Goal: Task Accomplishment & Management: Complete application form

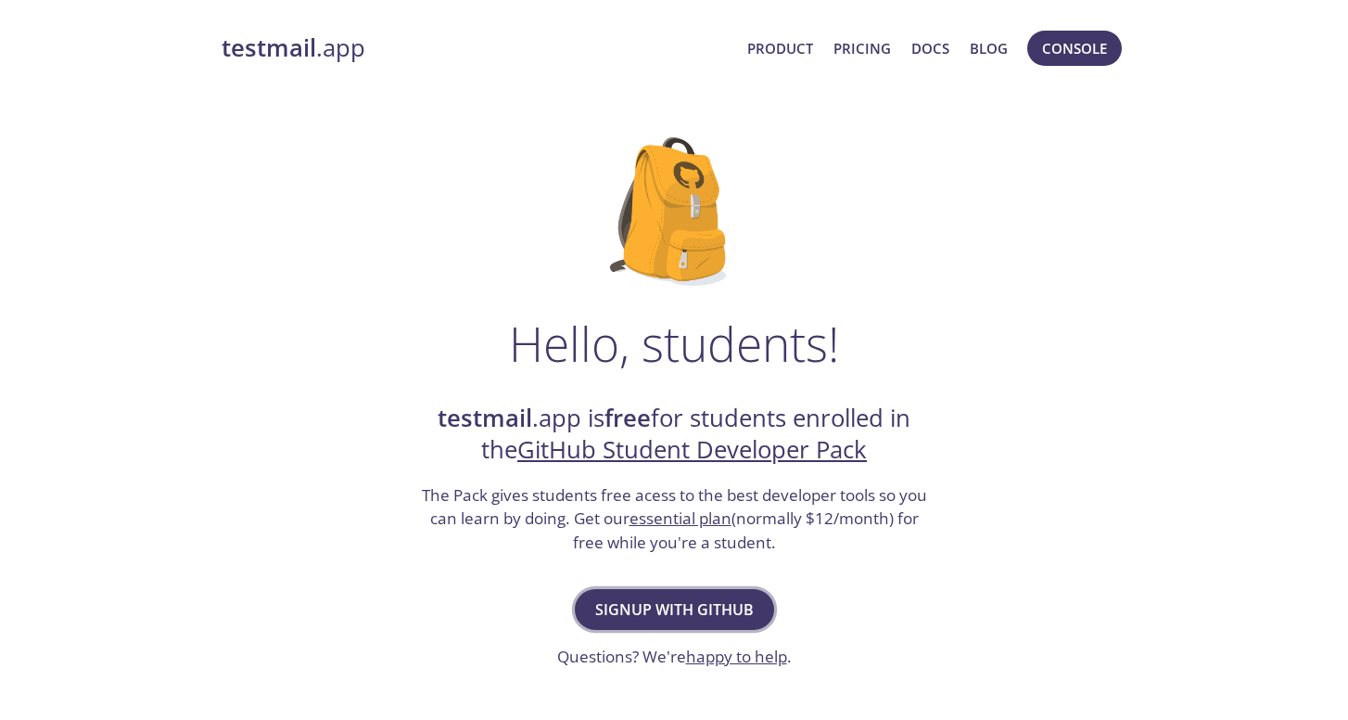
click at [706, 604] on span "Signup with GitHub" at bounding box center [674, 609] width 159 height 26
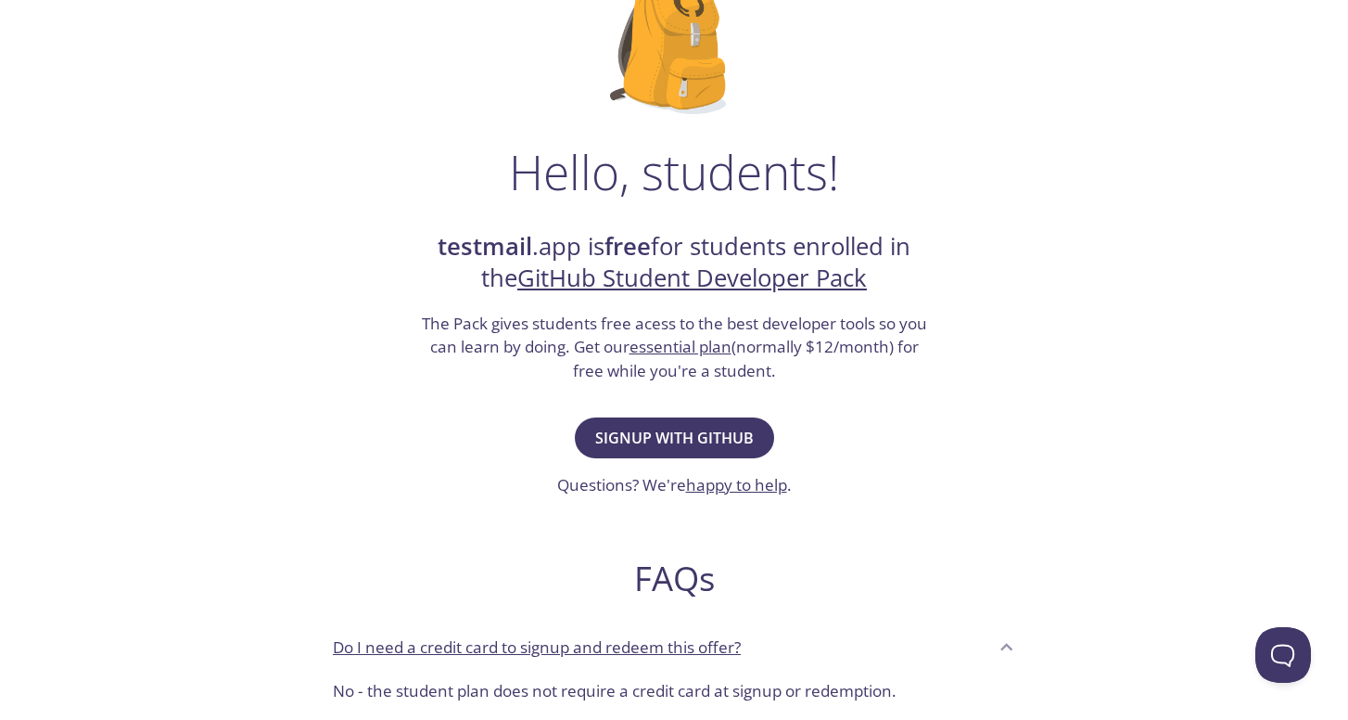
scroll to position [191, 0]
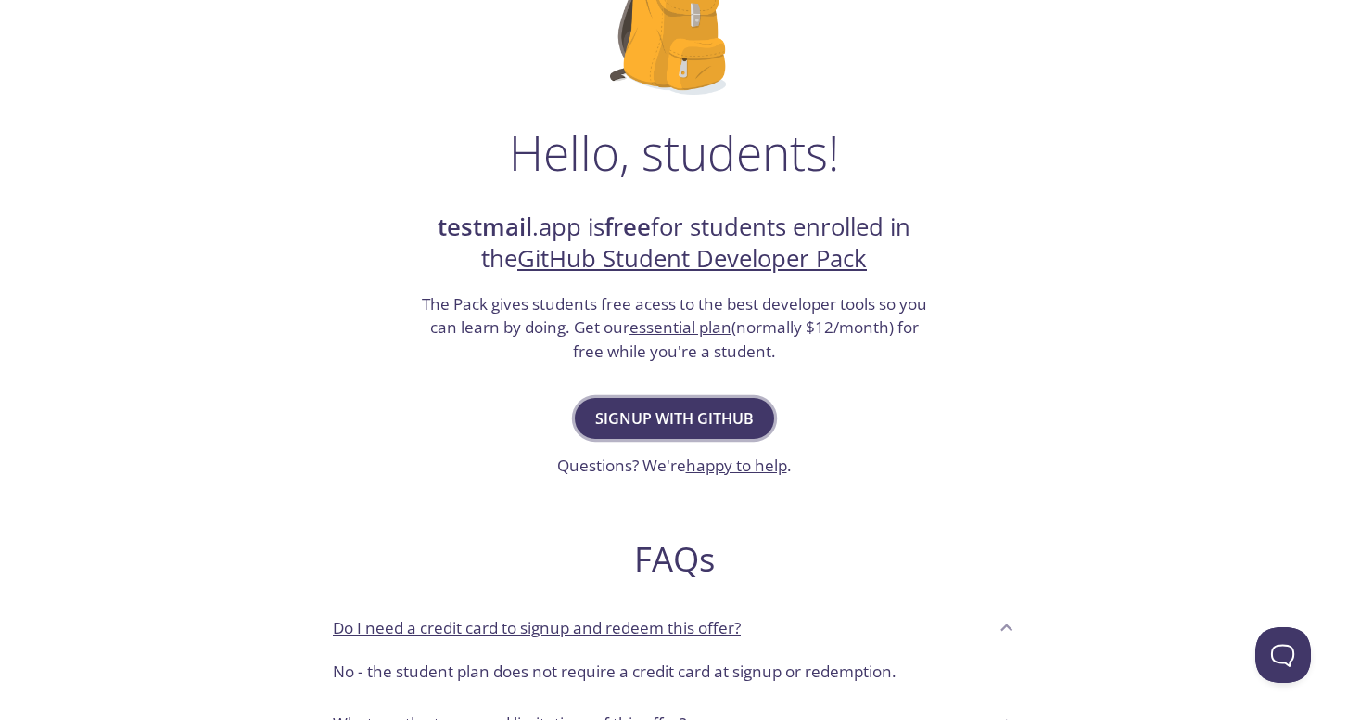
click at [650, 405] on span "Signup with GitHub" at bounding box center [674, 418] width 159 height 26
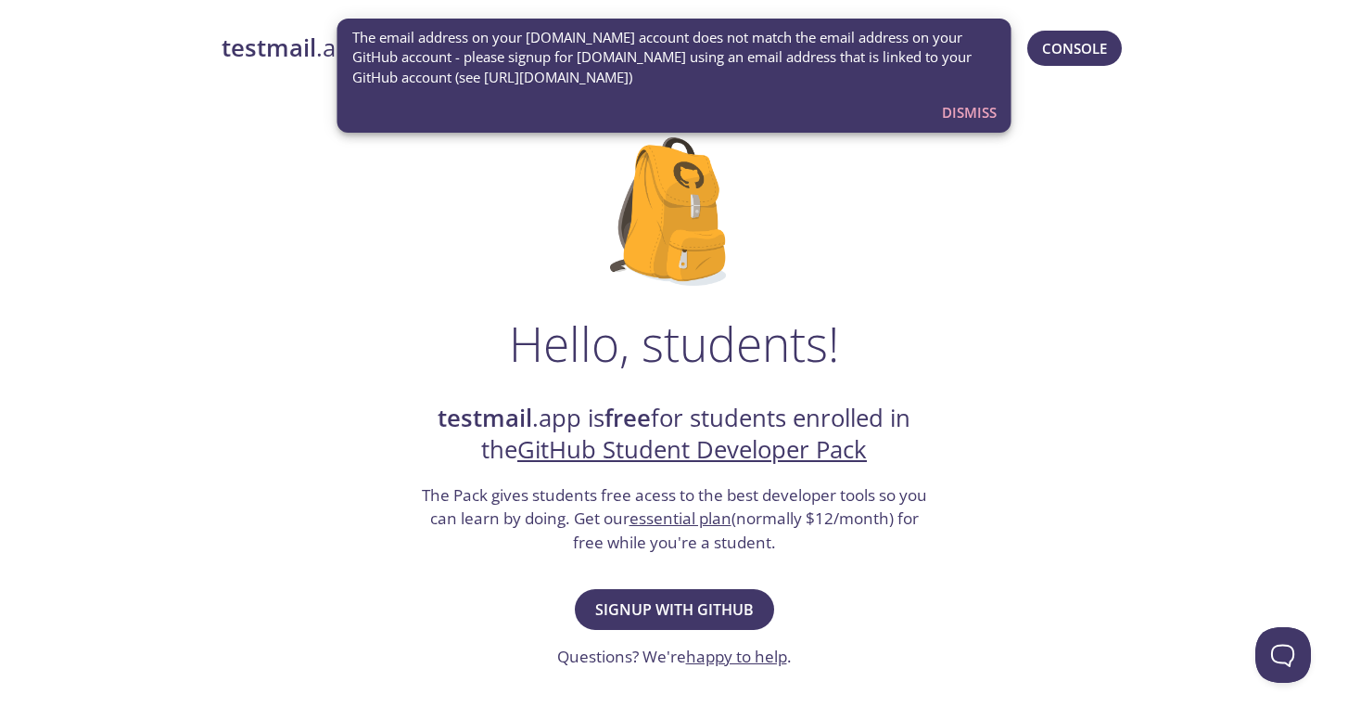
click at [953, 101] on span "Dismiss" at bounding box center [969, 112] width 55 height 24
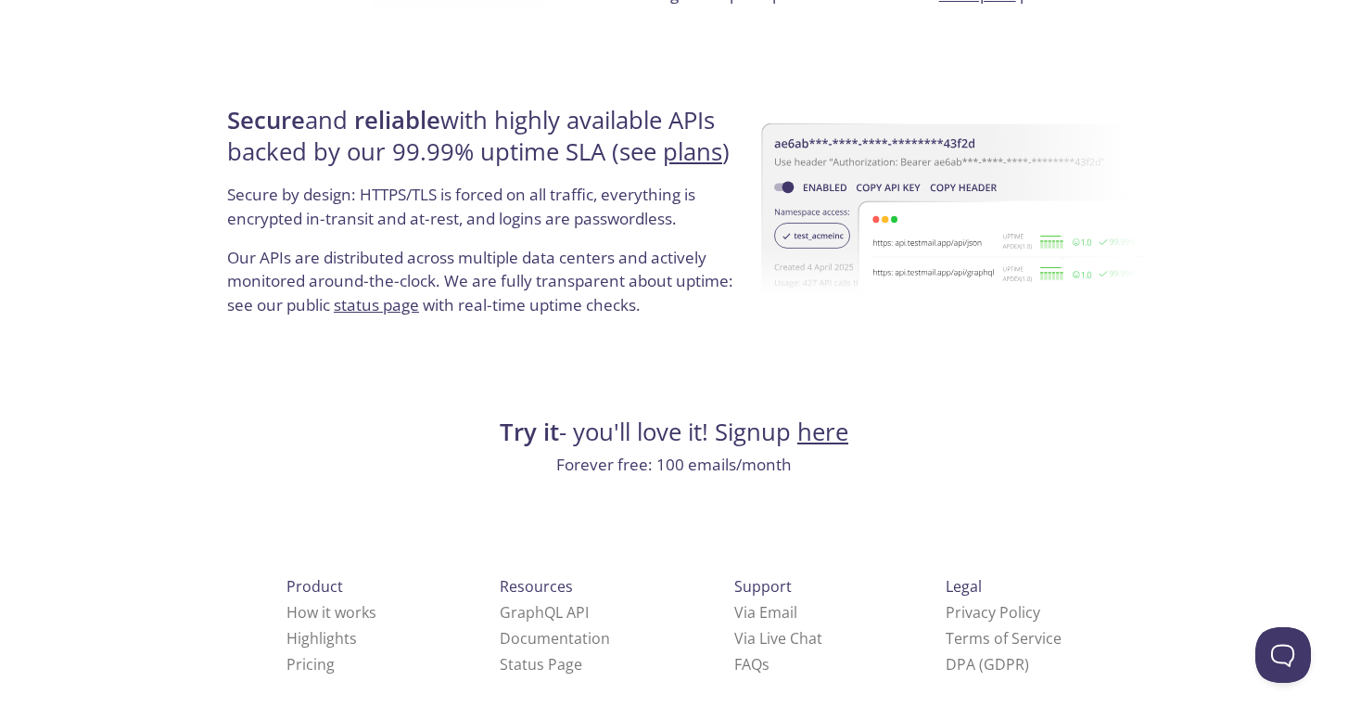
scroll to position [3511, 0]
click at [822, 422] on link "here" at bounding box center [823, 432] width 51 height 32
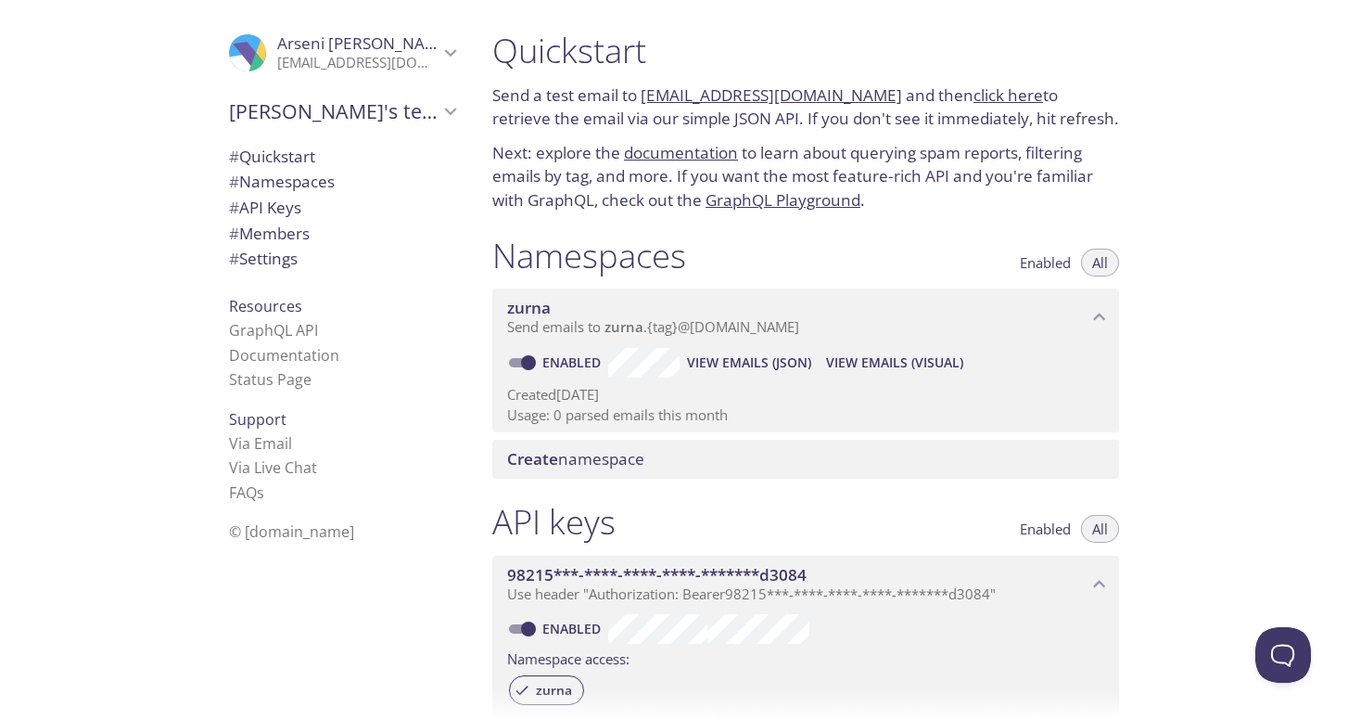
click at [367, 49] on span "Arseni Zuyeuski" at bounding box center [365, 42] width 176 height 21
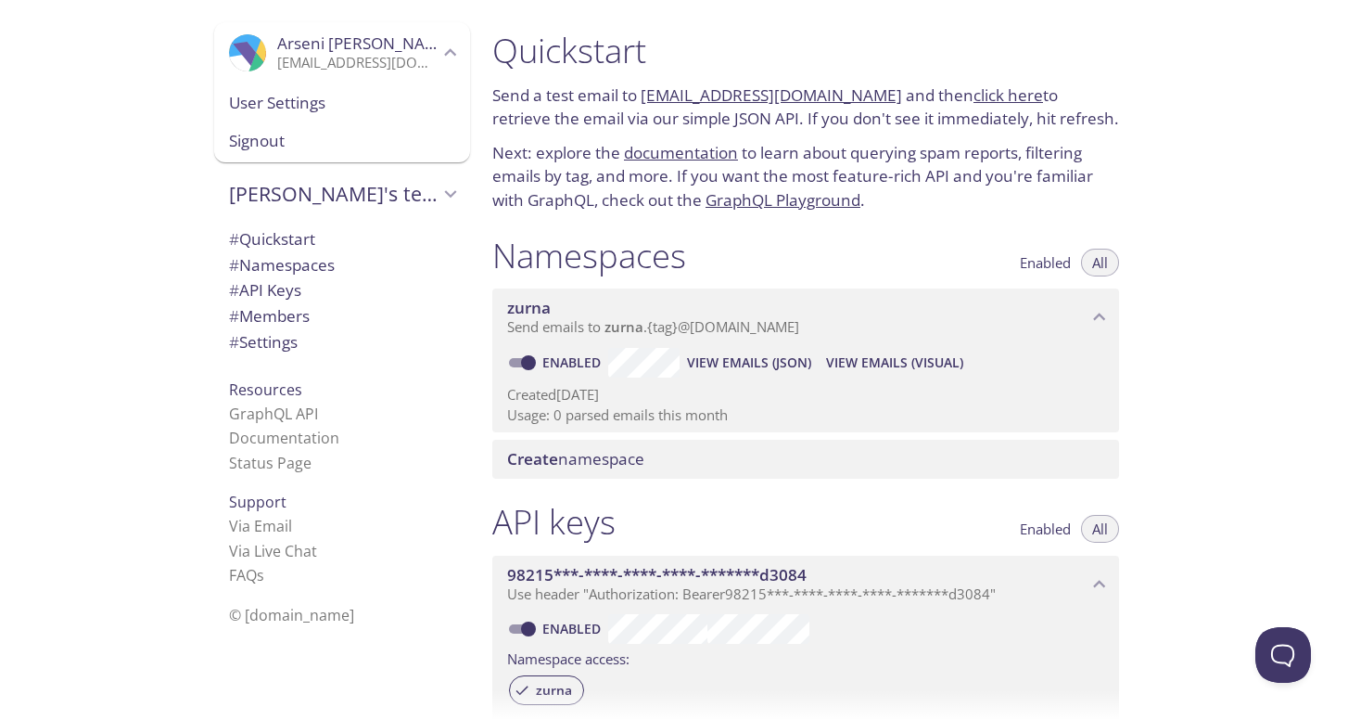
click at [311, 131] on span "Signout" at bounding box center [342, 141] width 226 height 24
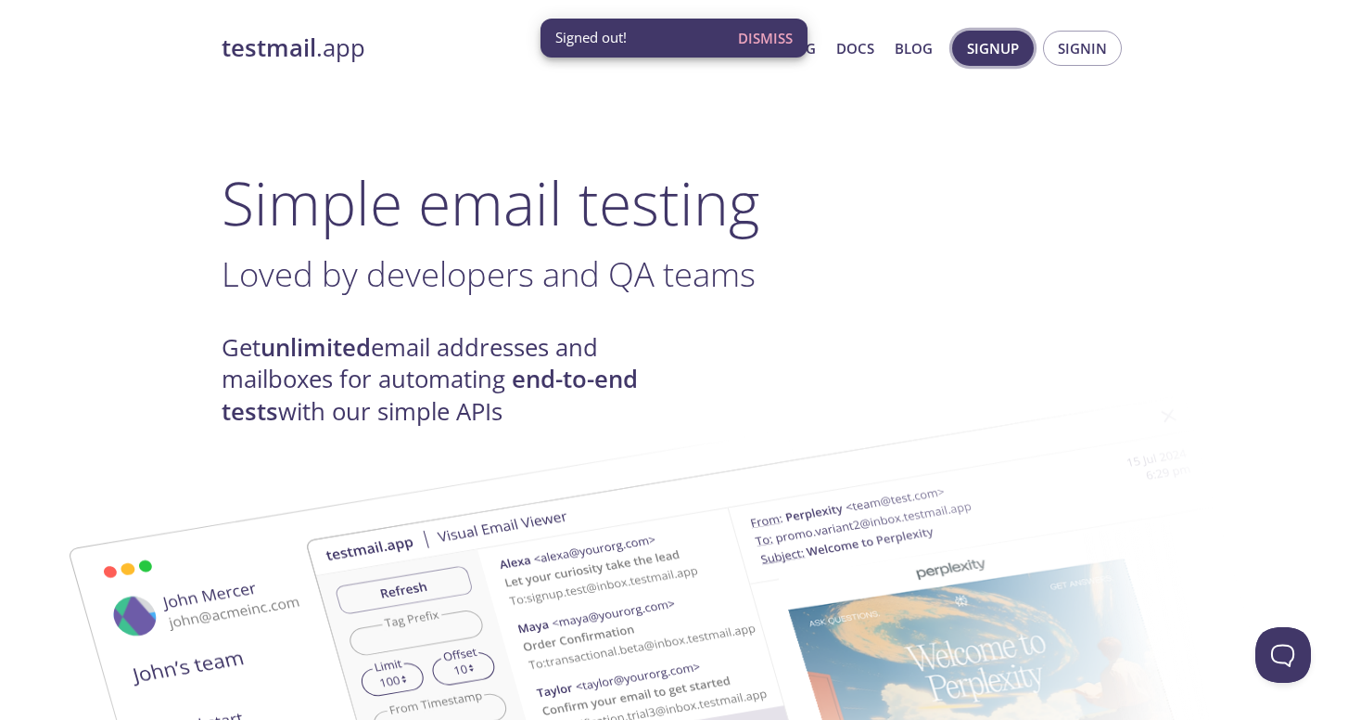
click at [1002, 55] on span "Signup" at bounding box center [993, 48] width 52 height 24
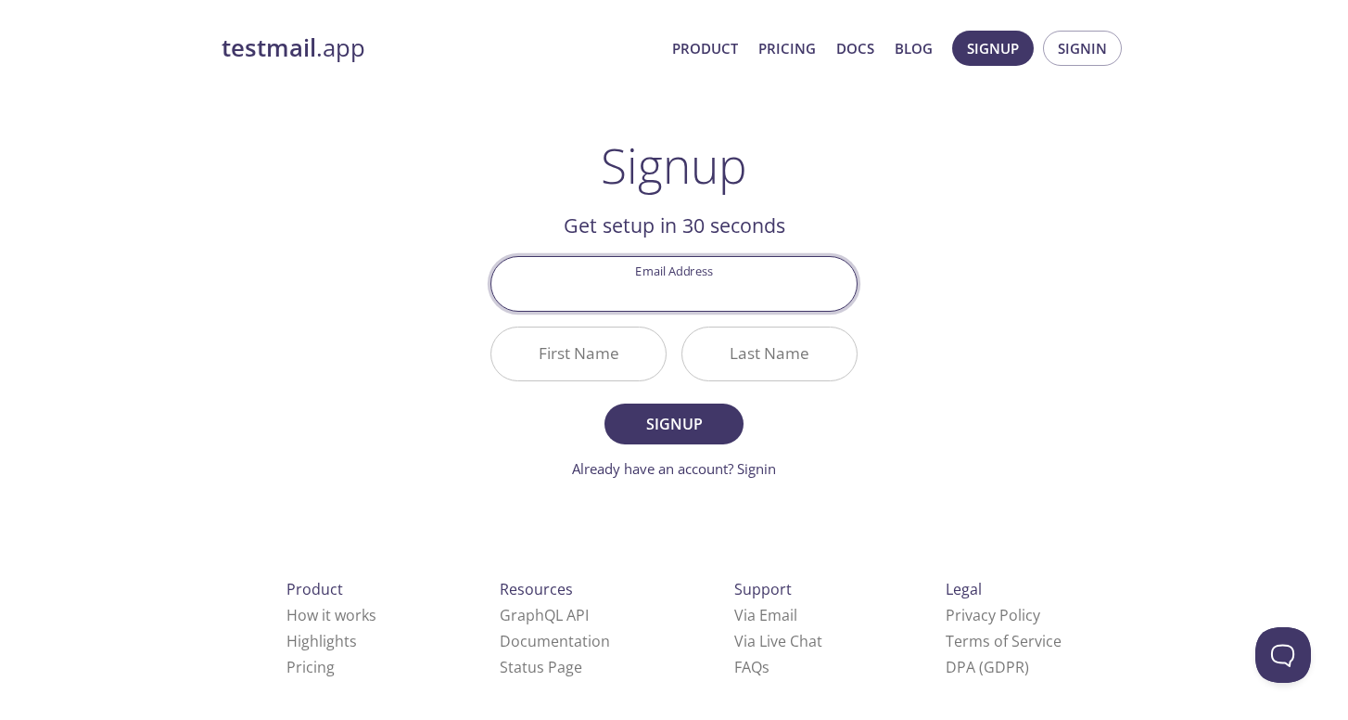
click at [876, 348] on main "Signup Get setup in 30 seconds Email Address First Name Last Name Signup Alread…" at bounding box center [674, 308] width 412 height 342
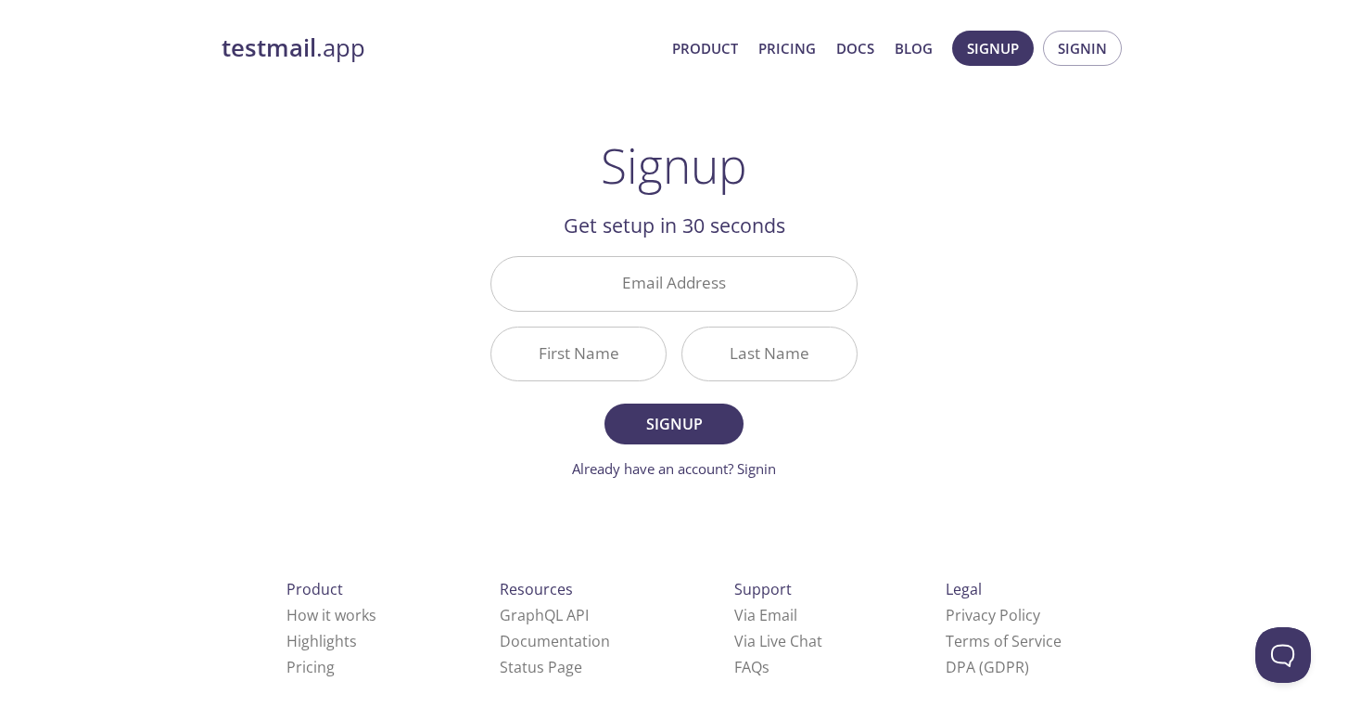
click at [711, 276] on input "Email Address" at bounding box center [673, 283] width 365 height 53
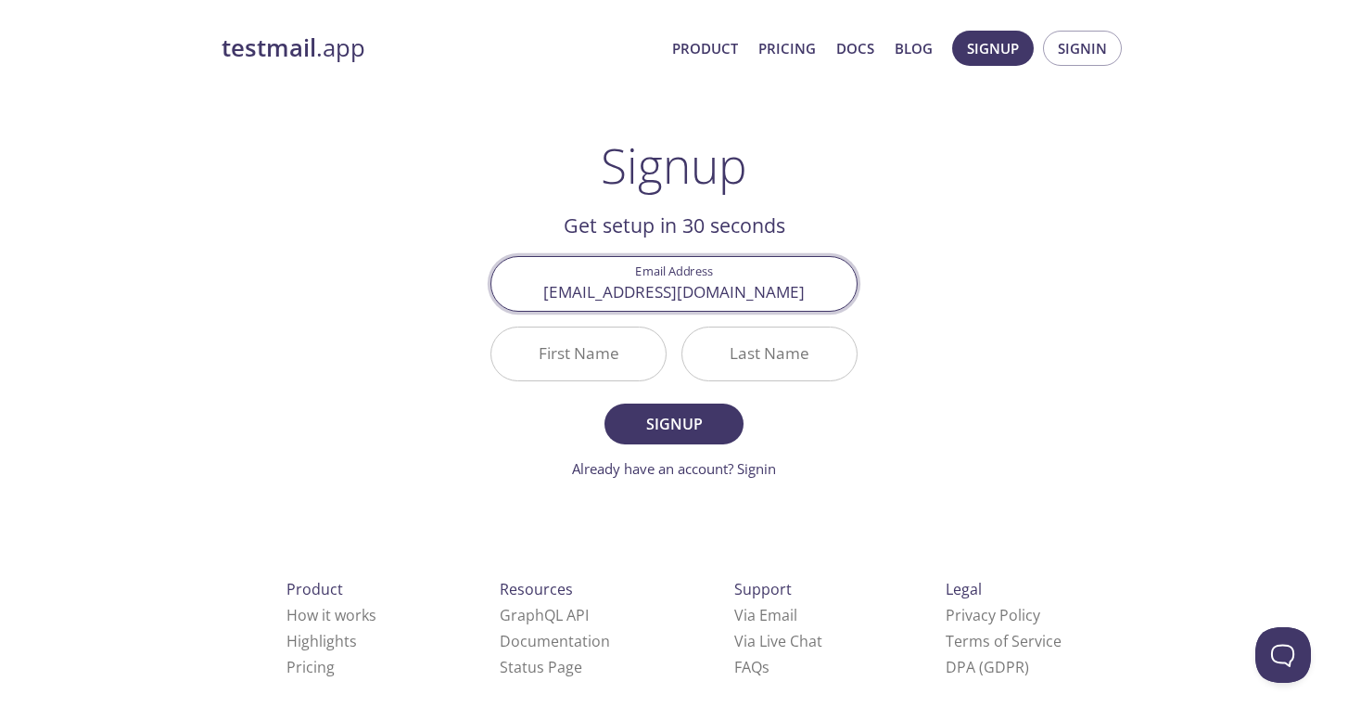
type input "arseniy070607@gmail.com"
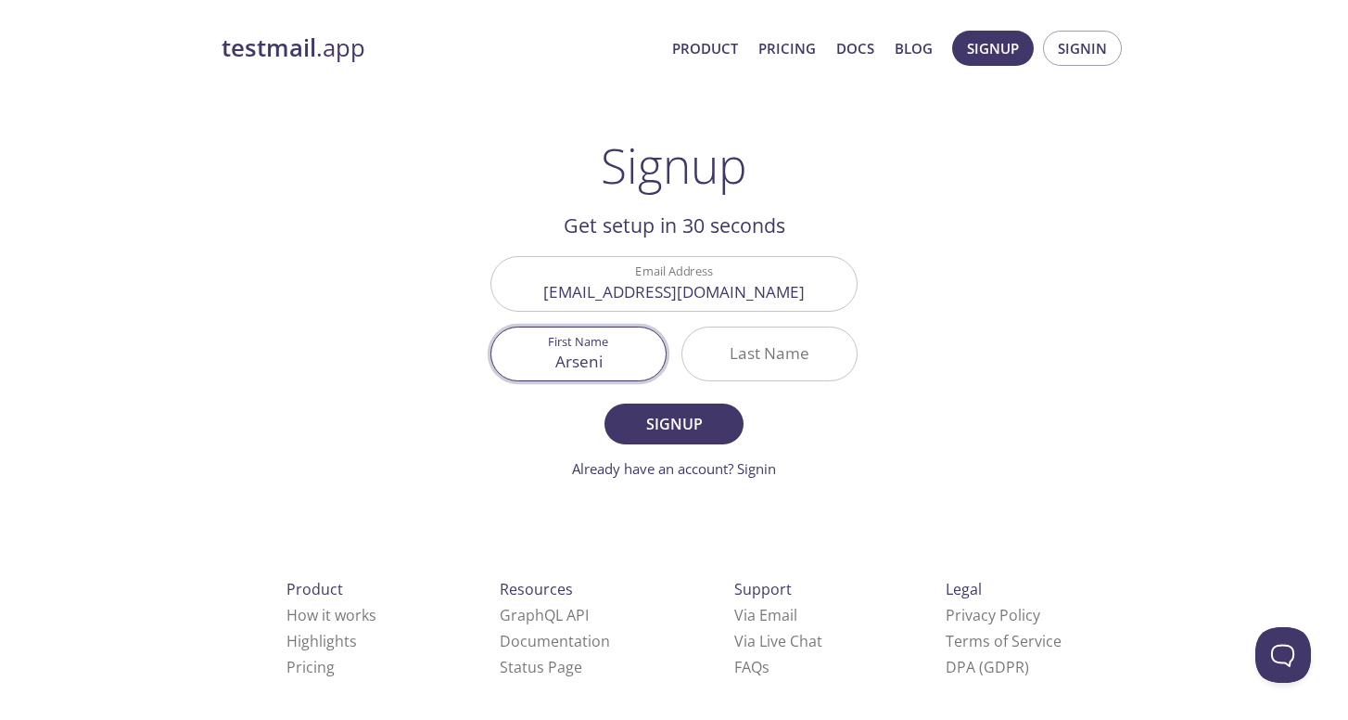
type input "Arseni"
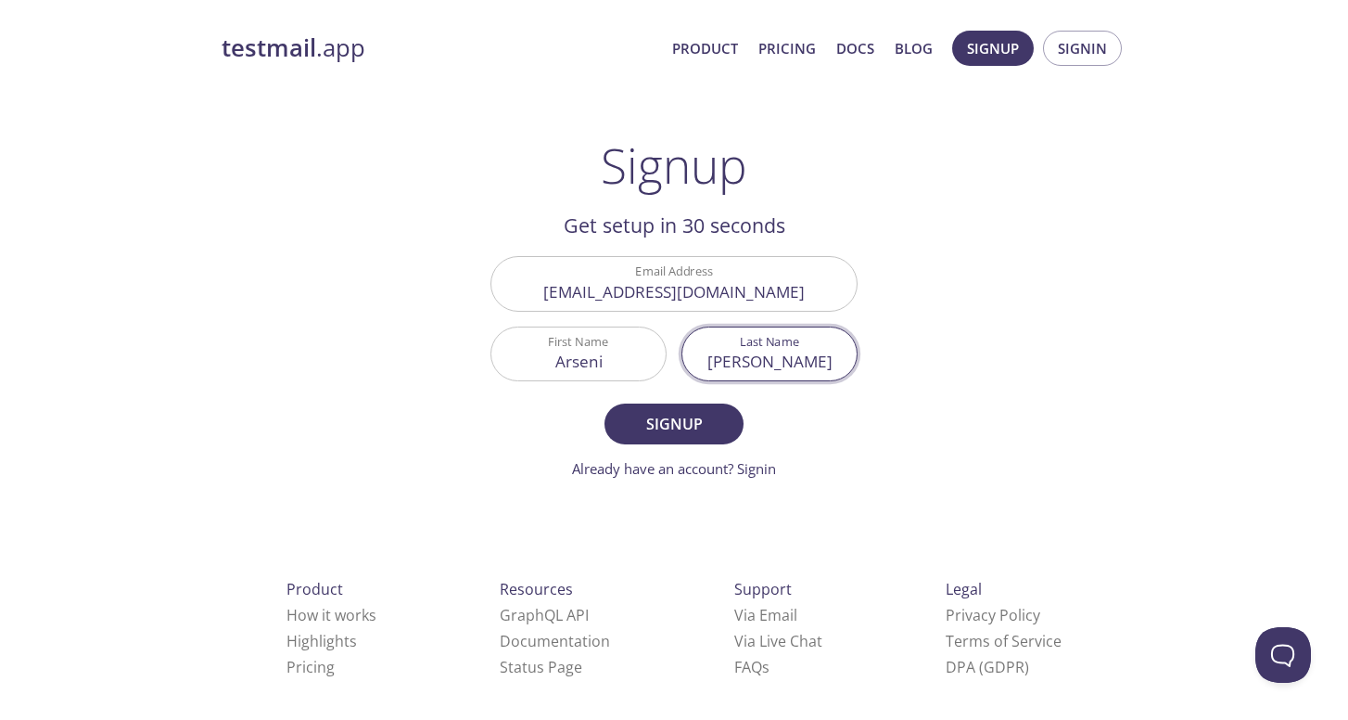
type input "Zuyeuski"
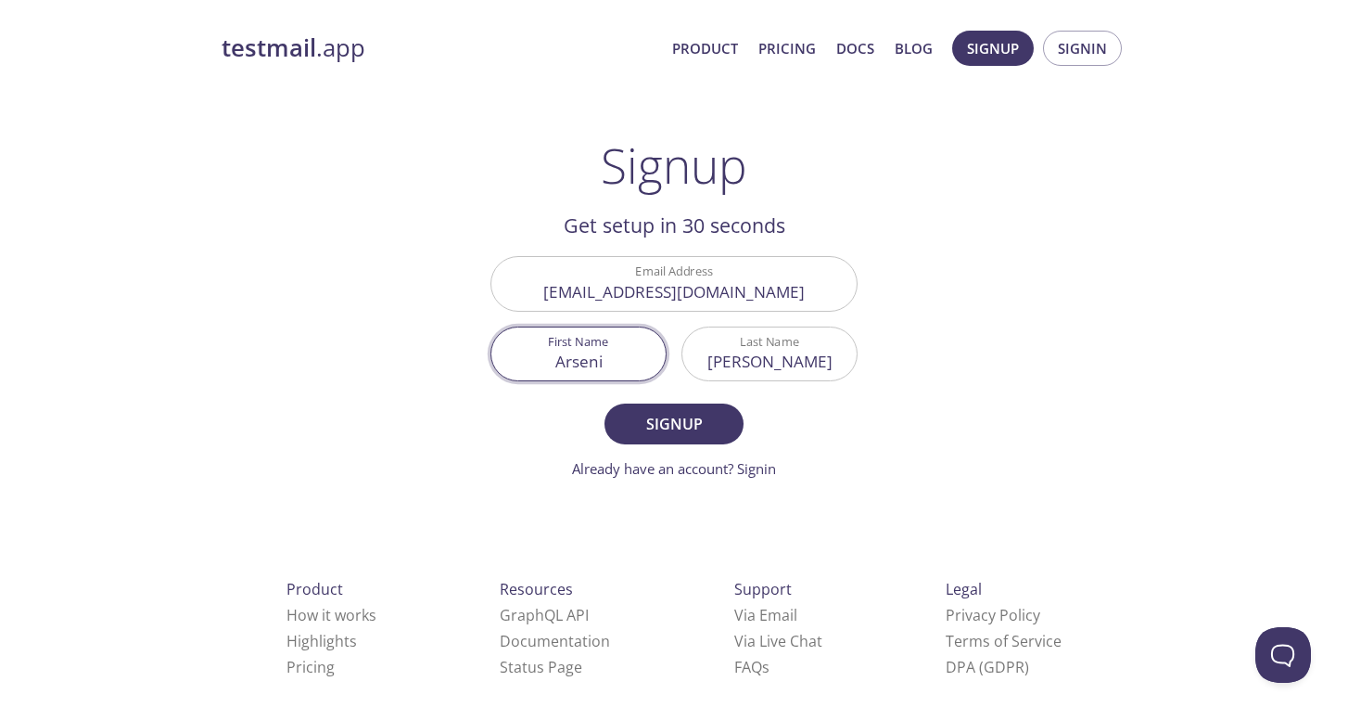
click at [606, 357] on input "Arseni" at bounding box center [578, 353] width 174 height 53
type input "Arseniy"
click at [671, 419] on span "Signup" at bounding box center [674, 424] width 98 height 26
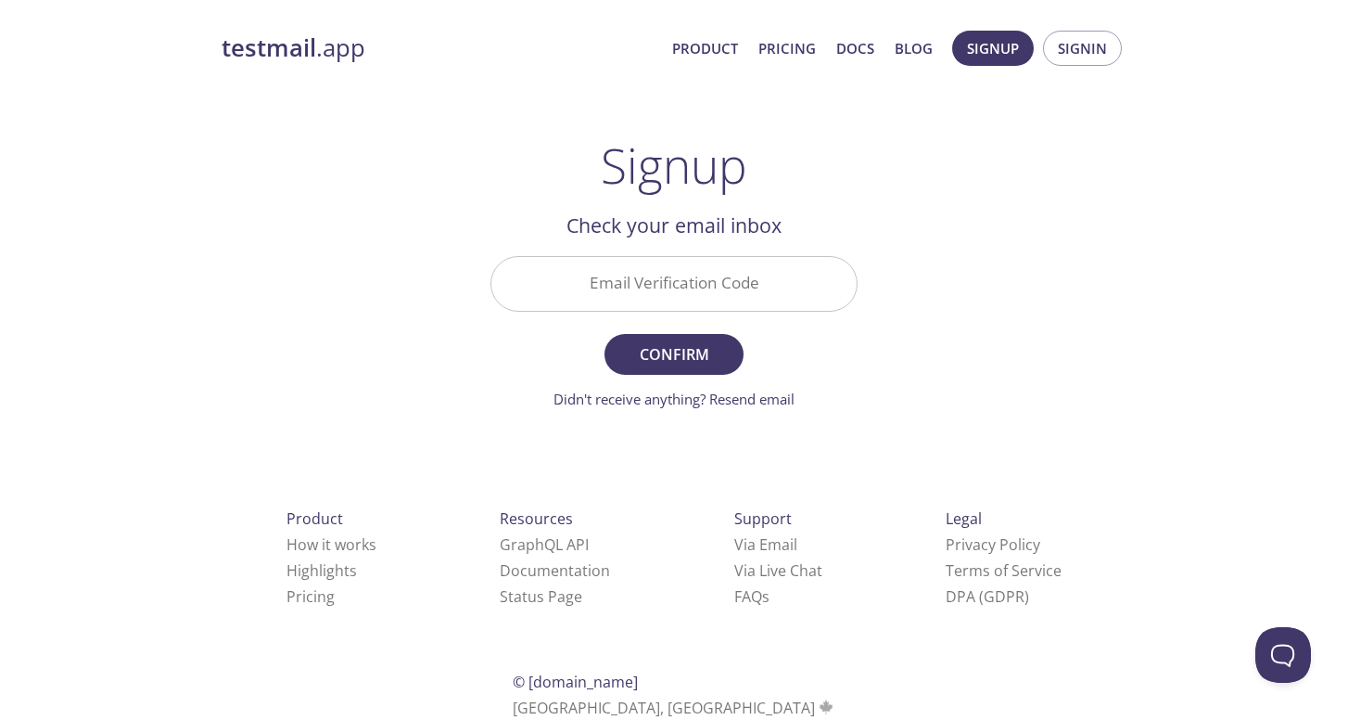
click at [660, 294] on input "Email Verification Code" at bounding box center [673, 283] width 365 height 53
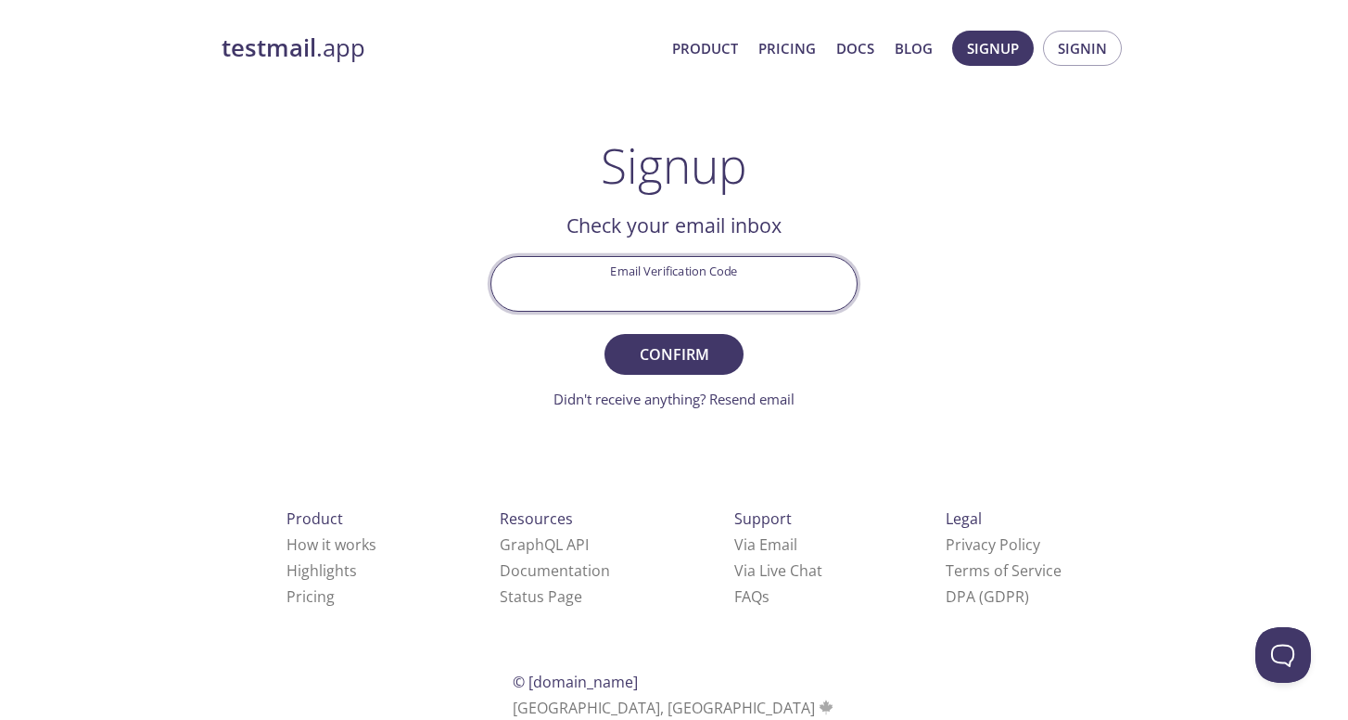
paste input "6CYVHJK"
type input "6CYVHJK"
click at [686, 338] on button "Confirm" at bounding box center [674, 354] width 139 height 41
